Goal: Task Accomplishment & Management: Complete application form

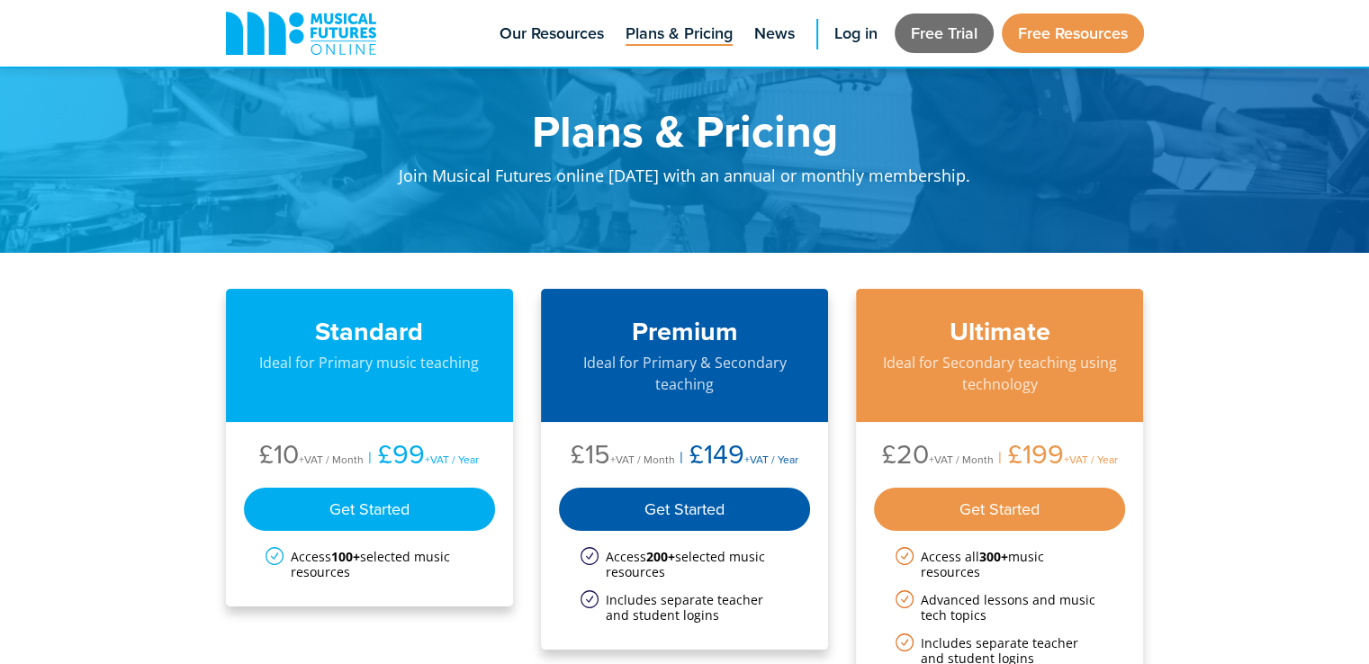
click at [954, 47] on link "Free Trial" at bounding box center [944, 34] width 99 height 40
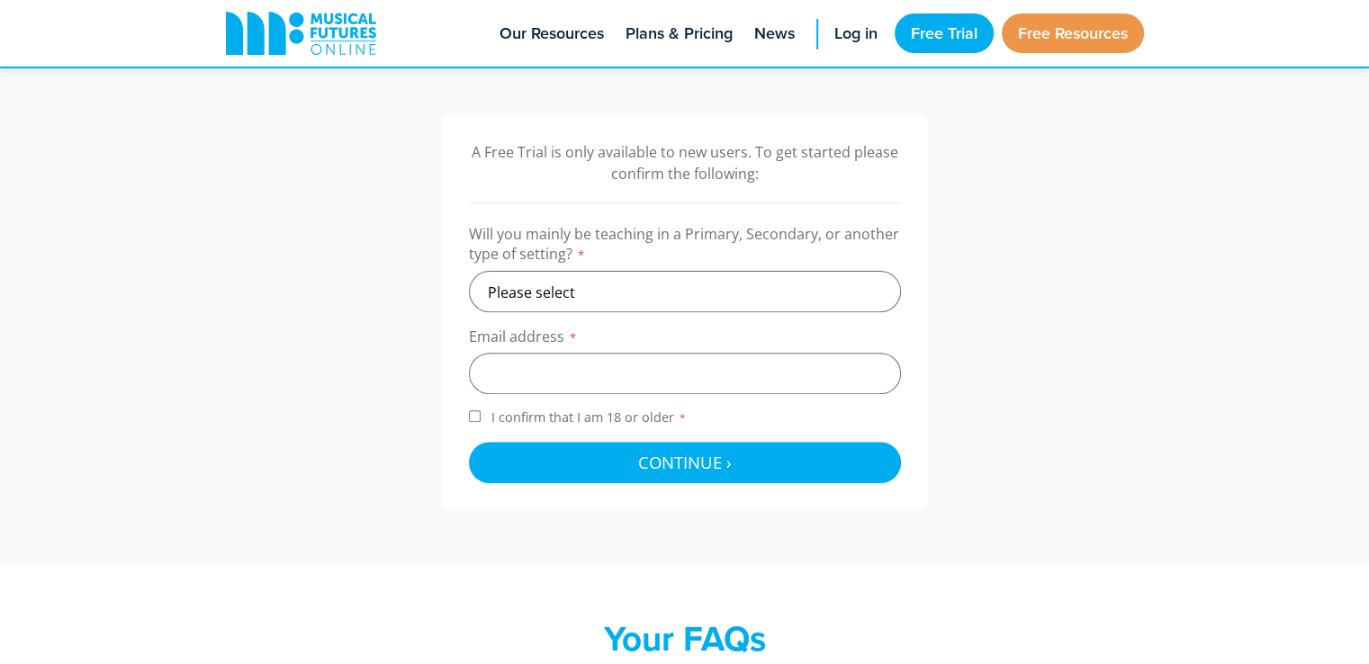
scroll to position [546, 0]
click at [724, 278] on select "Please select Primary Secondary Other" at bounding box center [685, 290] width 432 height 41
select select "primary"
click at [469, 270] on select "Please select Primary Secondary Other" at bounding box center [685, 290] width 432 height 41
click at [631, 359] on input "email" at bounding box center [685, 372] width 432 height 41
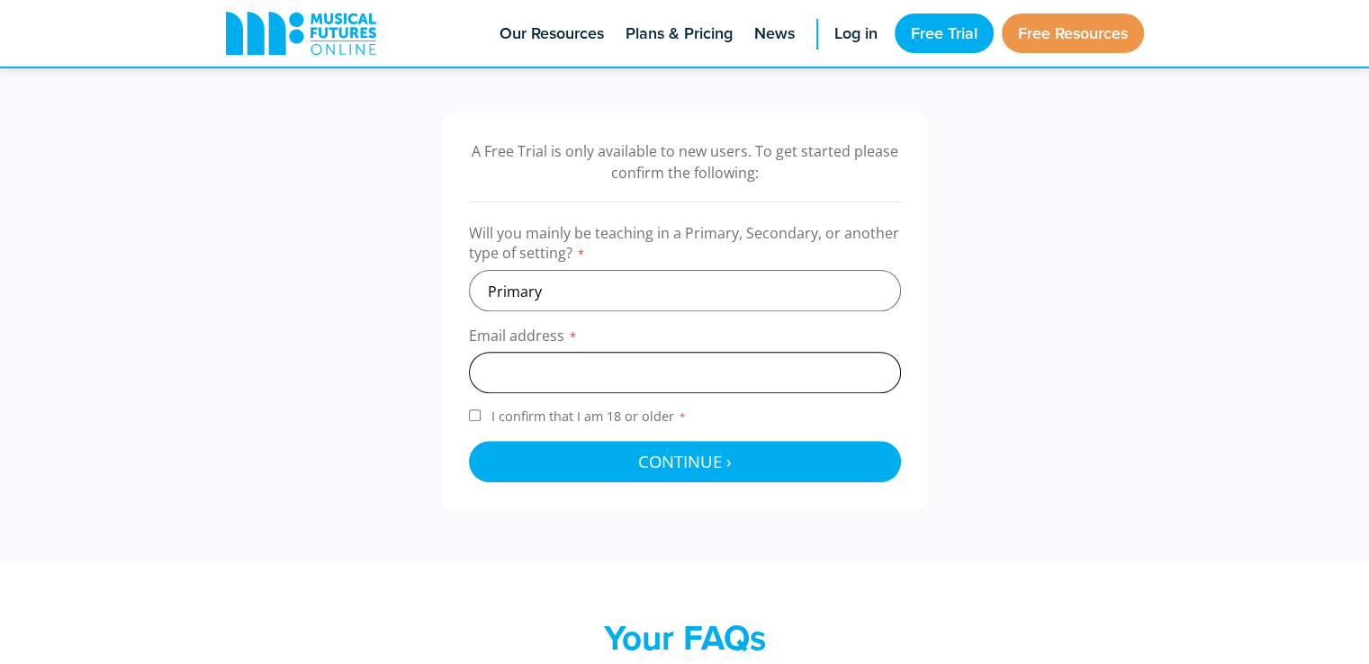
type input "[EMAIL_ADDRESS][DOMAIN_NAME]"
click at [474, 415] on input "I confirm that I am 18 or older *" at bounding box center [475, 416] width 12 height 12
checkbox input "true"
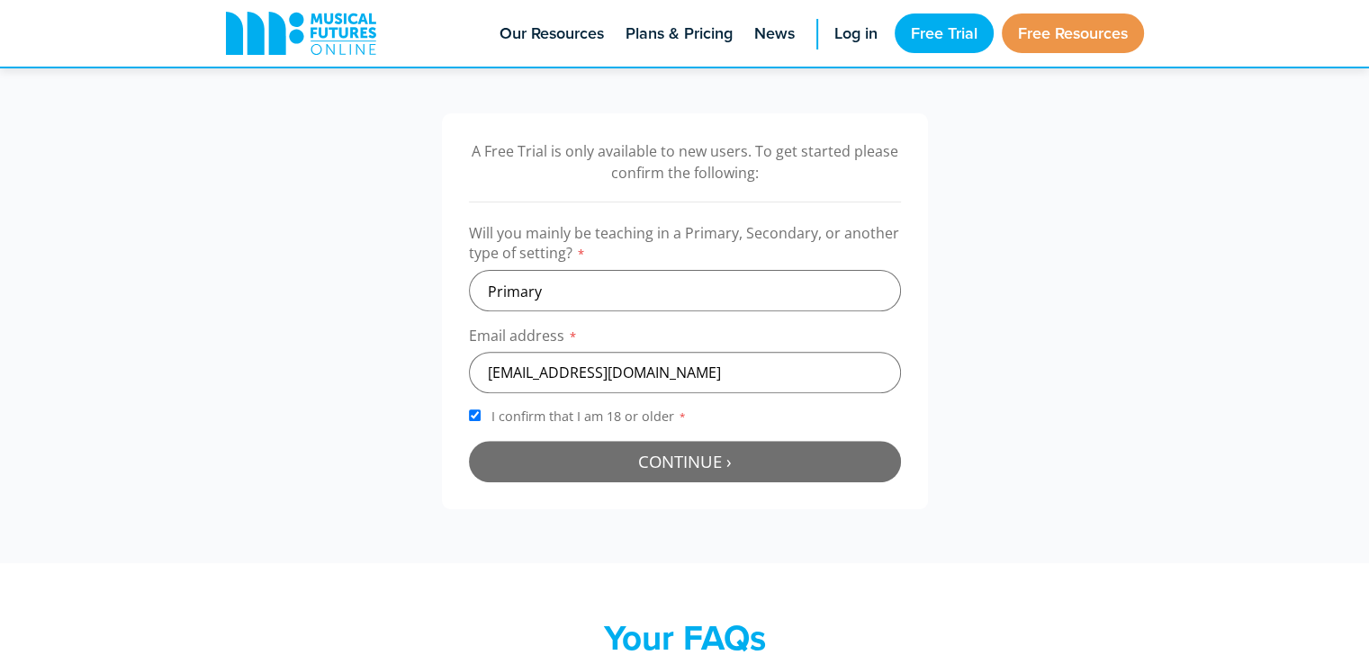
click at [592, 480] on button "Continue › Checking your details..." at bounding box center [685, 461] width 432 height 41
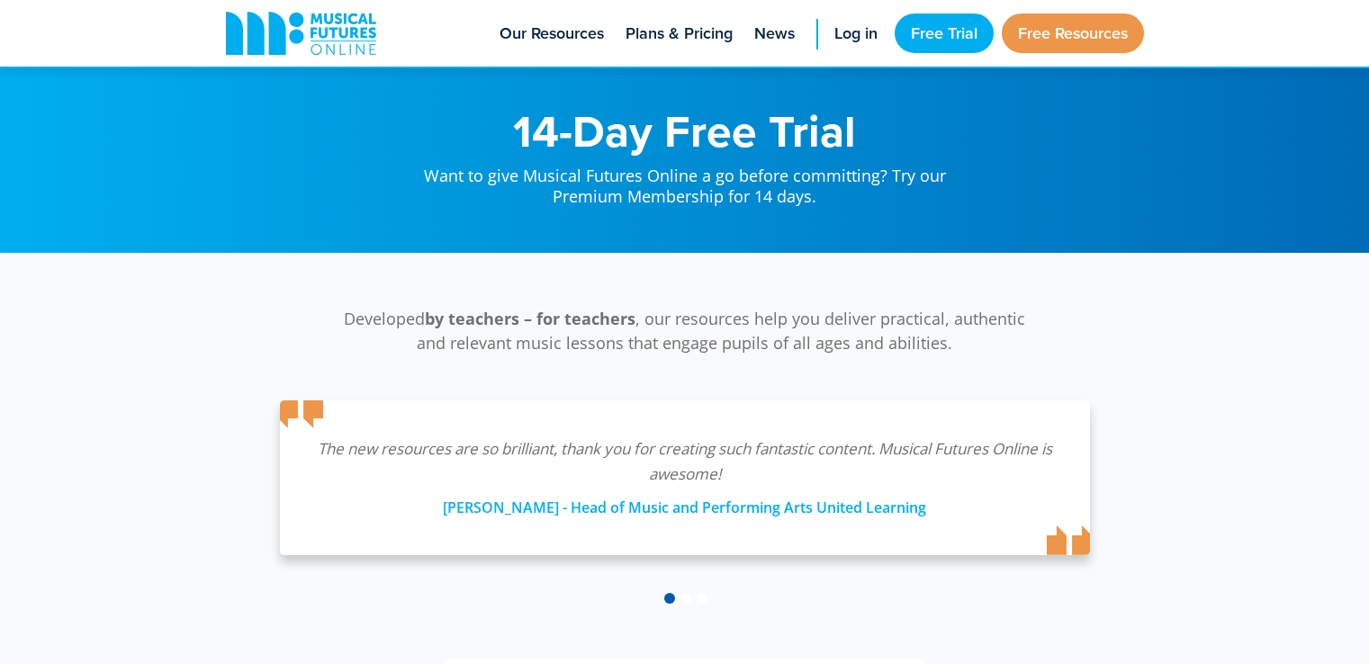
scroll to position [588, 0]
